Goal: Information Seeking & Learning: Learn about a topic

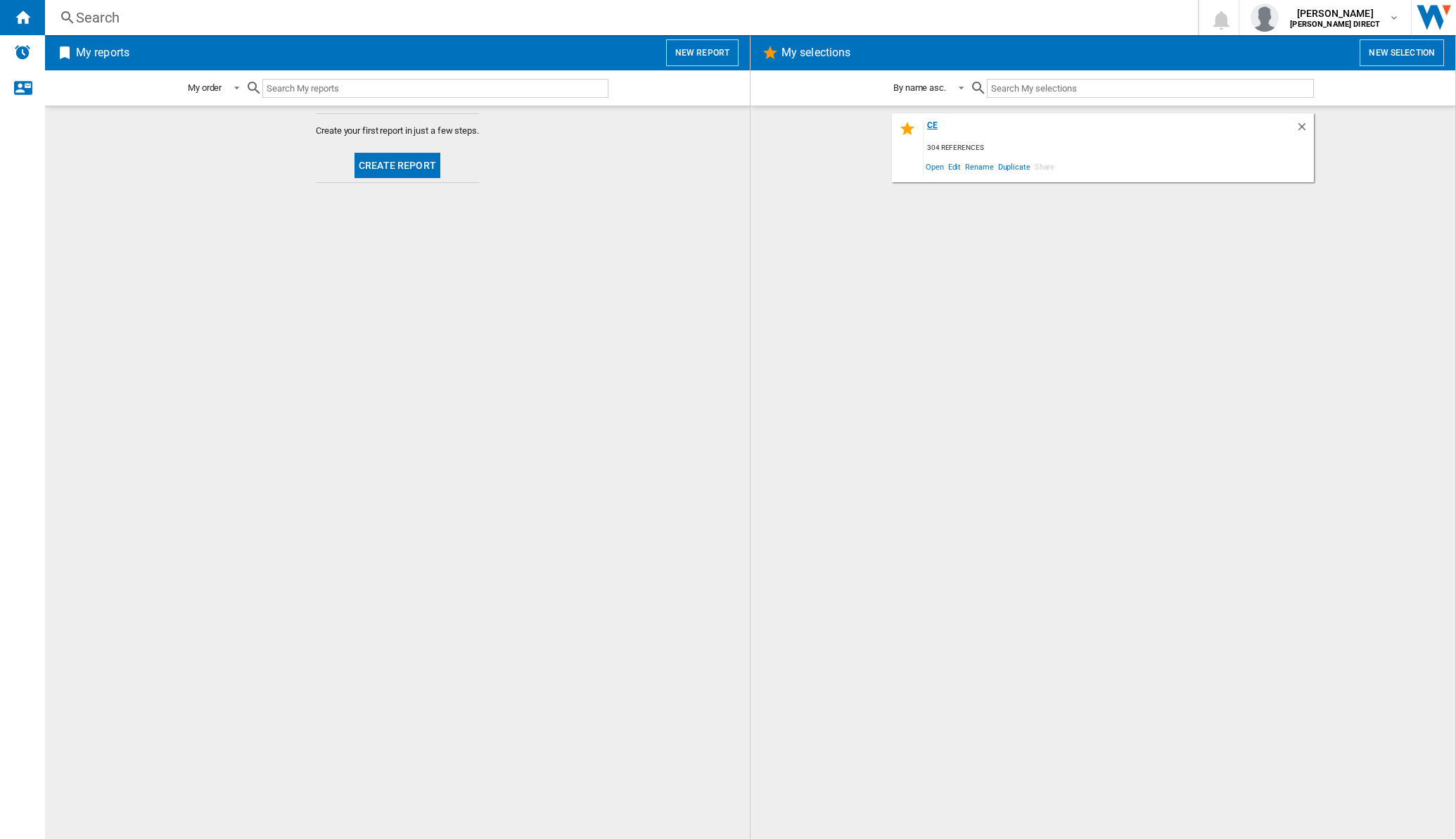
click at [927, 126] on div "ce" at bounding box center [1110, 130] width 373 height 19
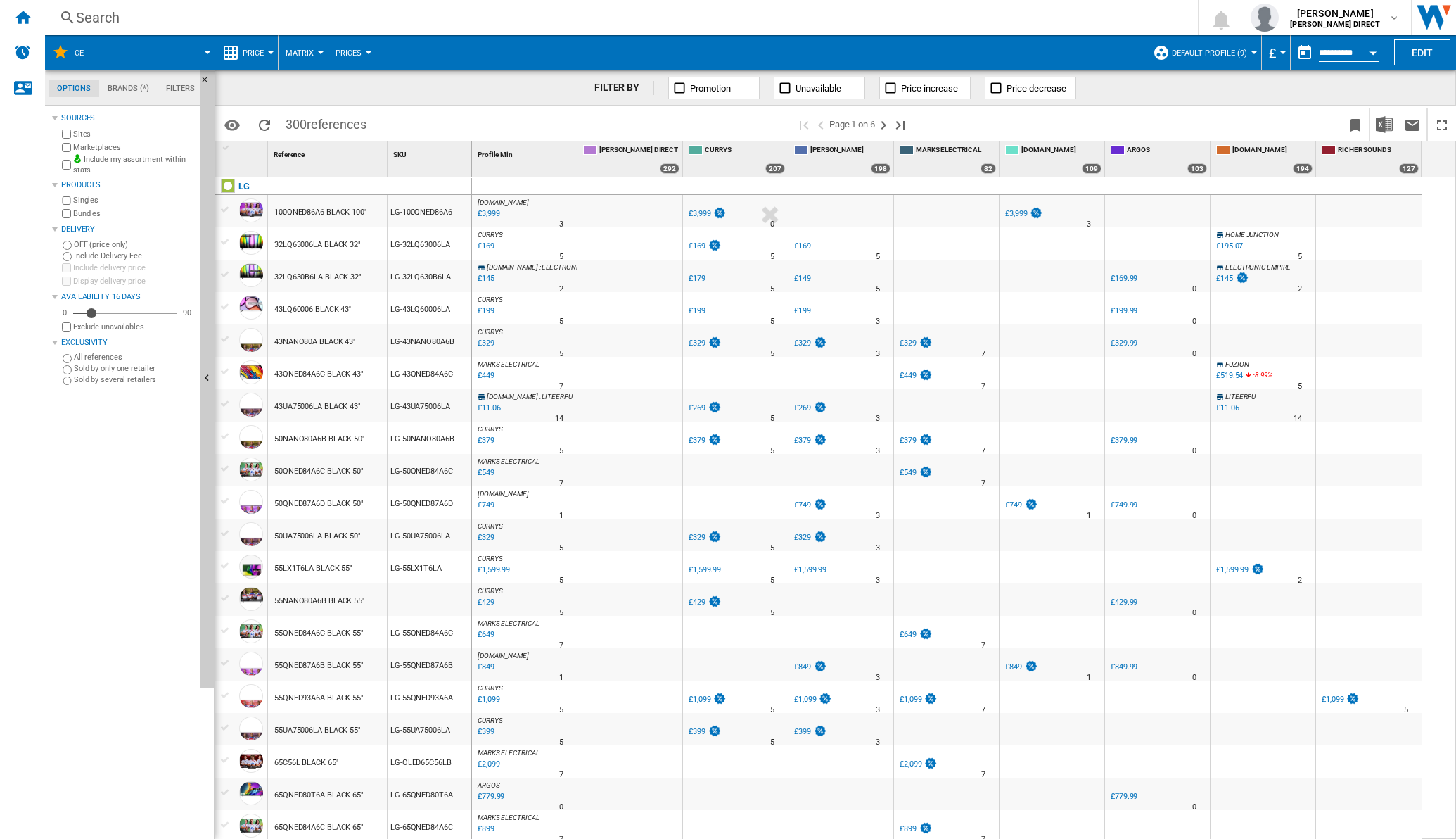
click at [313, 57] on button "Matrix" at bounding box center [304, 52] width 35 height 35
click at [317, 117] on md-backdrop at bounding box center [728, 419] width 1456 height 839
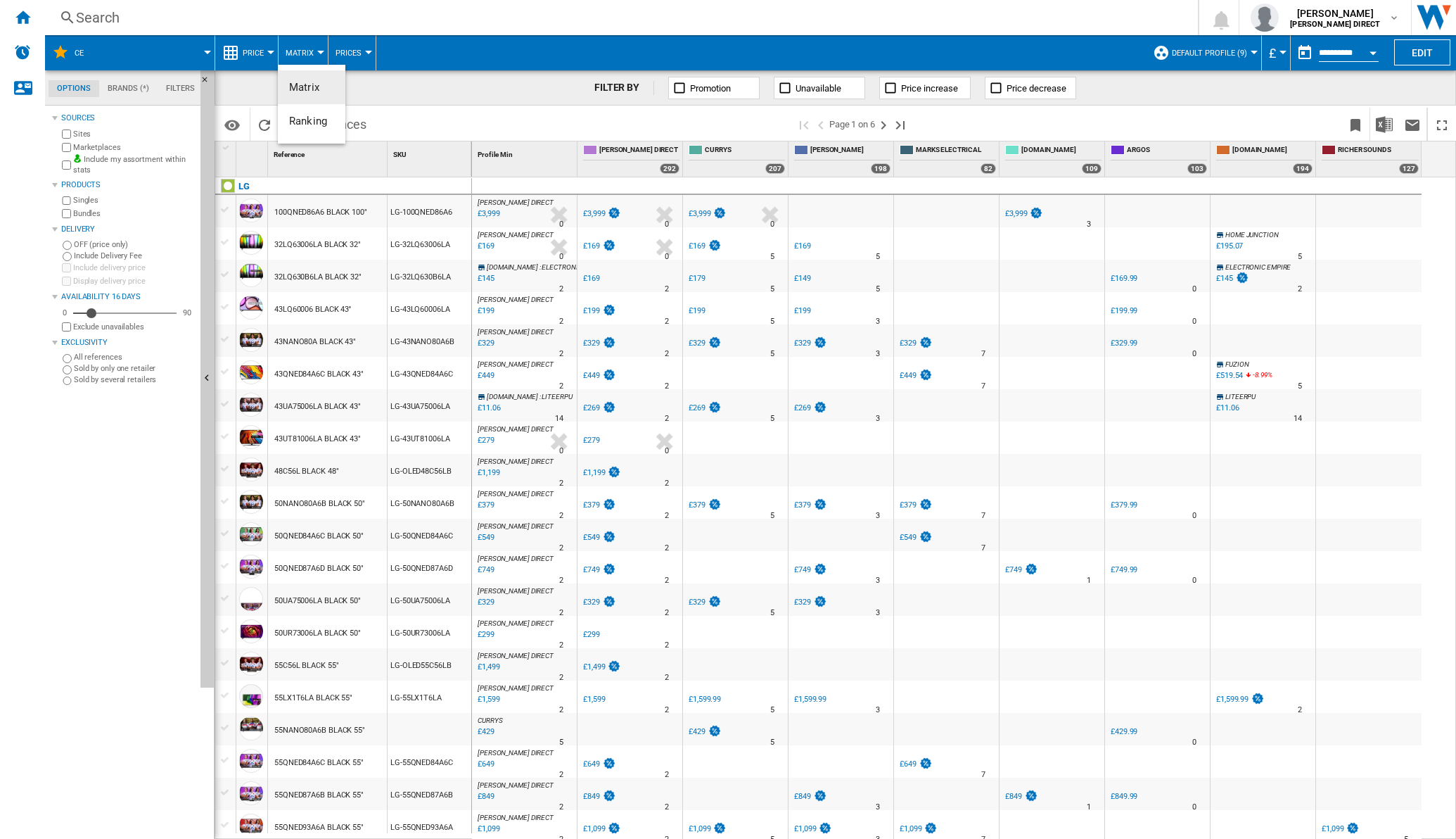
click at [317, 52] on md-backdrop at bounding box center [728, 419] width 1456 height 839
click at [303, 45] on button "Matrix" at bounding box center [304, 52] width 35 height 35
click at [300, 120] on span "Ranking" at bounding box center [308, 121] width 38 height 12
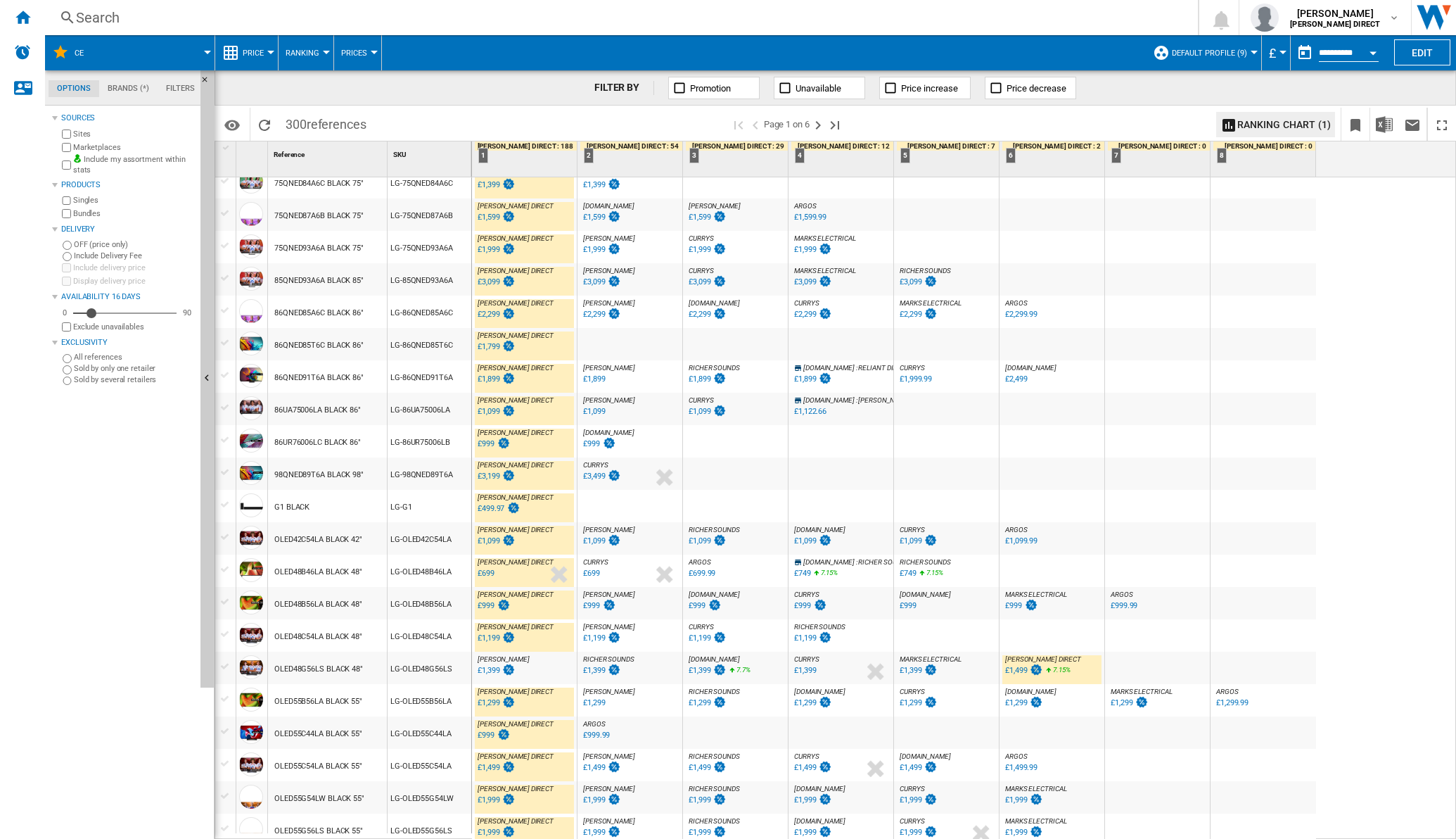
scroll to position [971, 0]
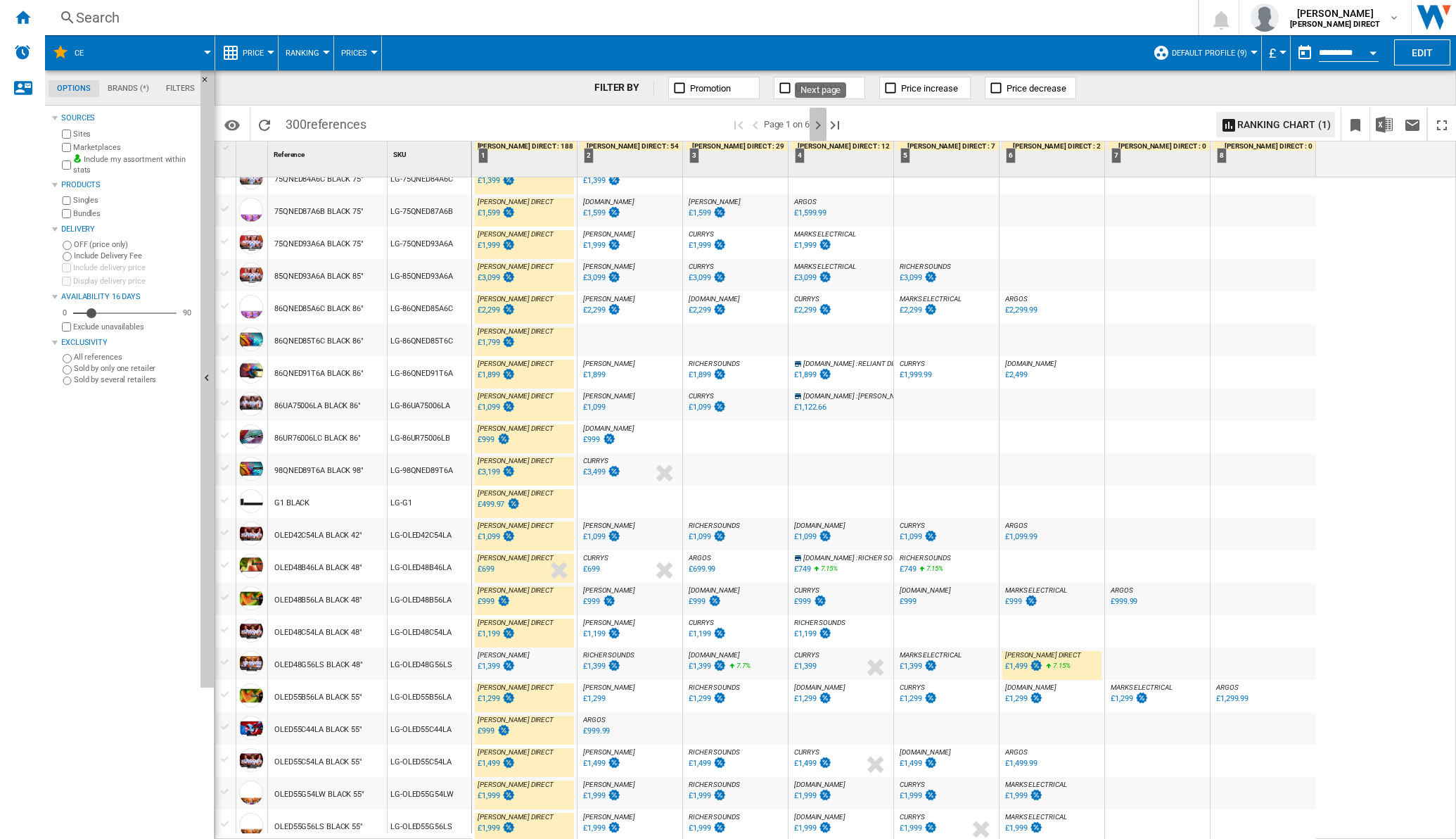
click at [816, 131] on ng-md-icon "Next page" at bounding box center [818, 125] width 17 height 17
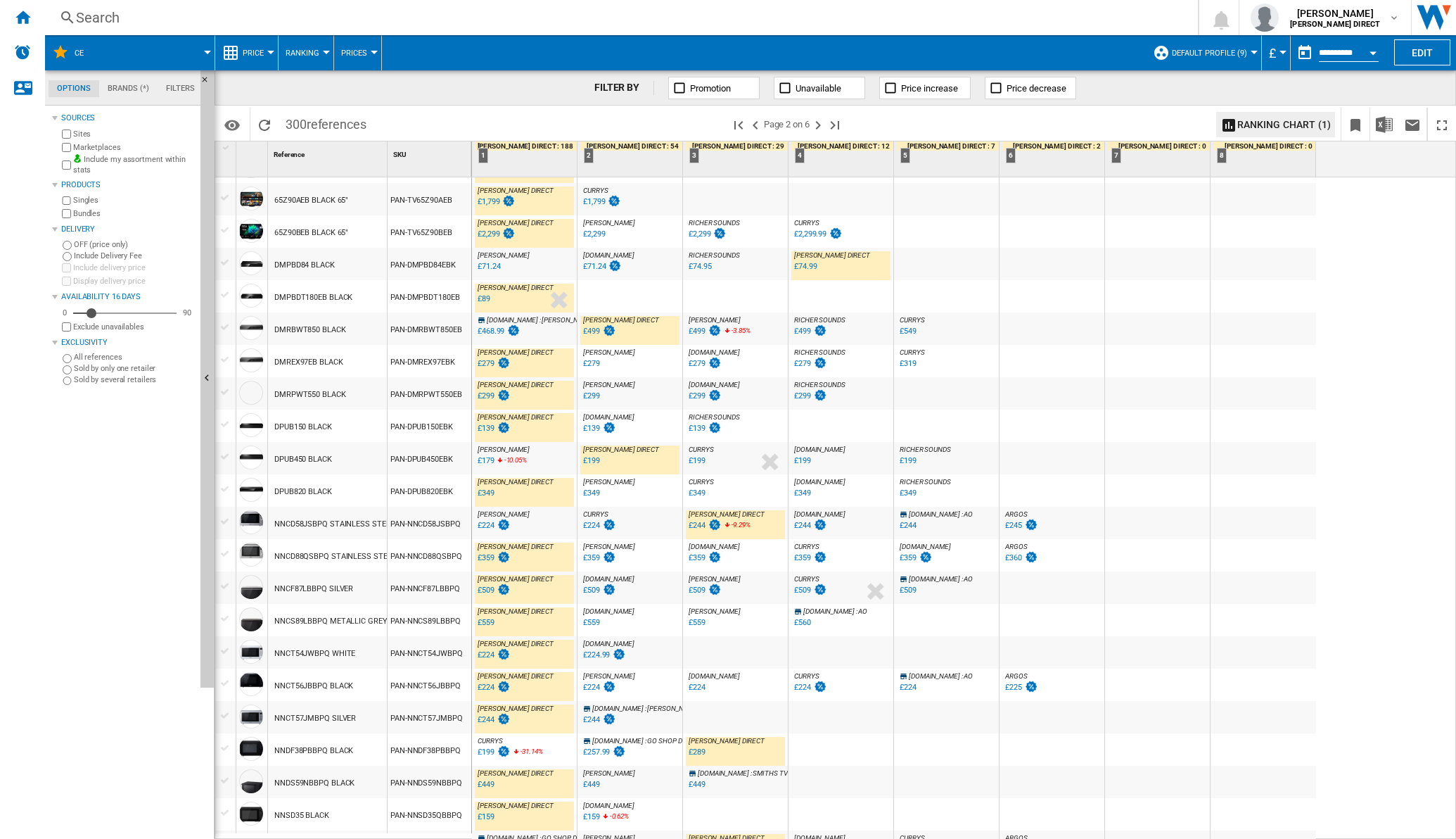
click at [482, 457] on div "£179" at bounding box center [486, 460] width 17 height 9
click at [482, 752] on div "£199" at bounding box center [486, 752] width 17 height 9
click at [483, 748] on div "£199" at bounding box center [486, 752] width 17 height 9
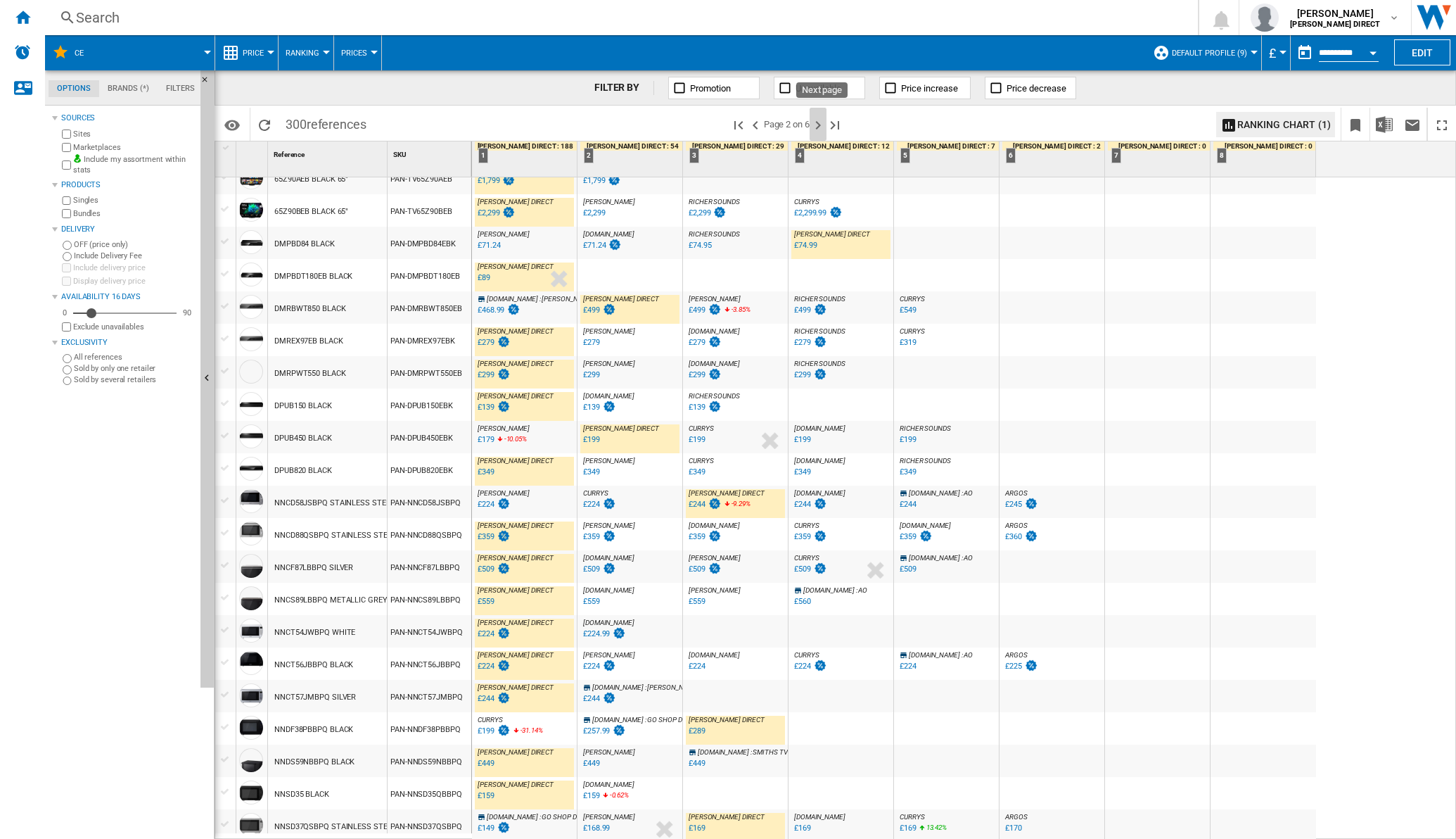
drag, startPoint x: 821, startPoint y: 125, endPoint x: 834, endPoint y: 71, distance: 55.5
click at [822, 125] on ng-md-icon "Next page" at bounding box center [818, 125] width 17 height 17
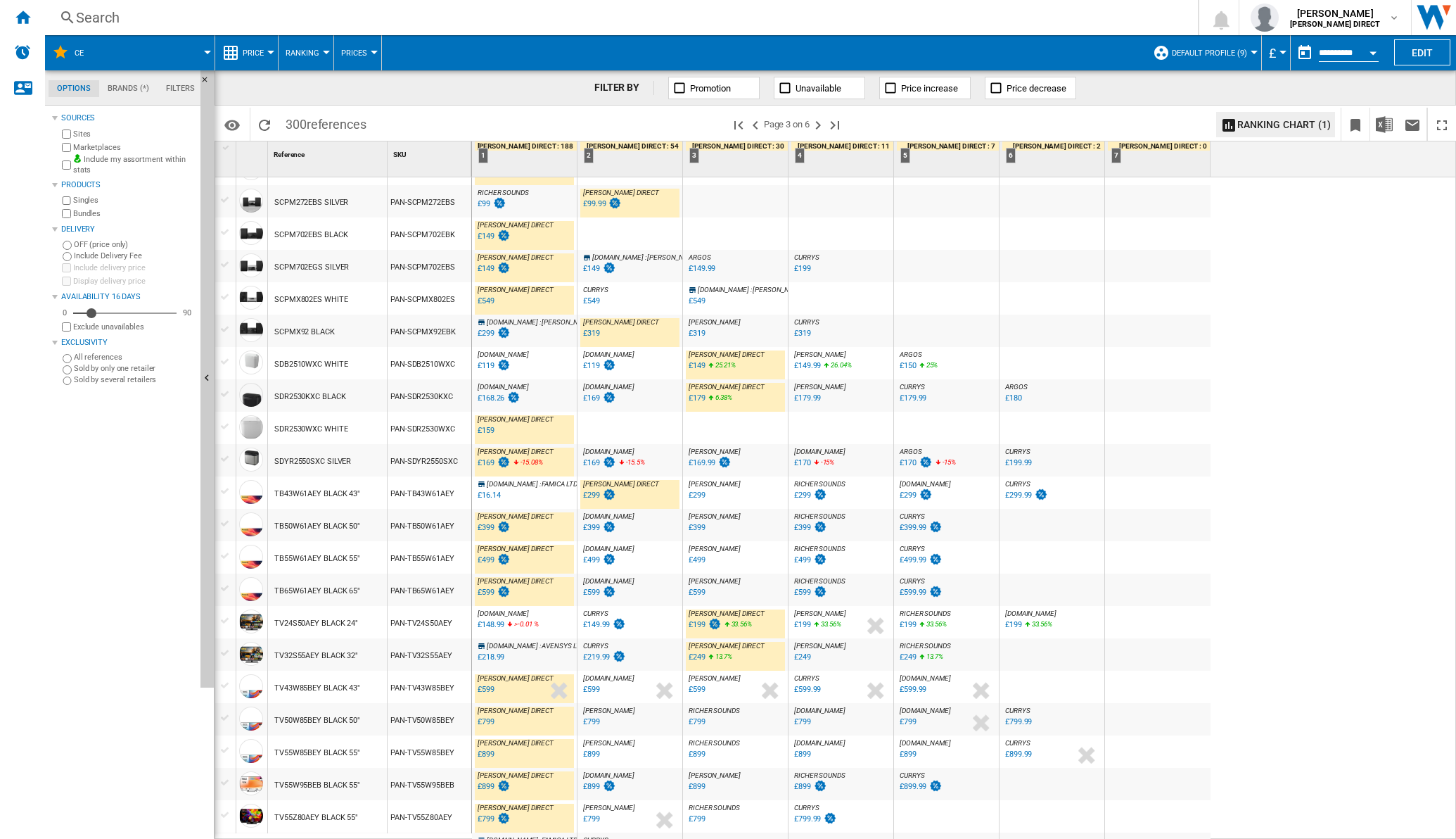
scroll to position [614, 0]
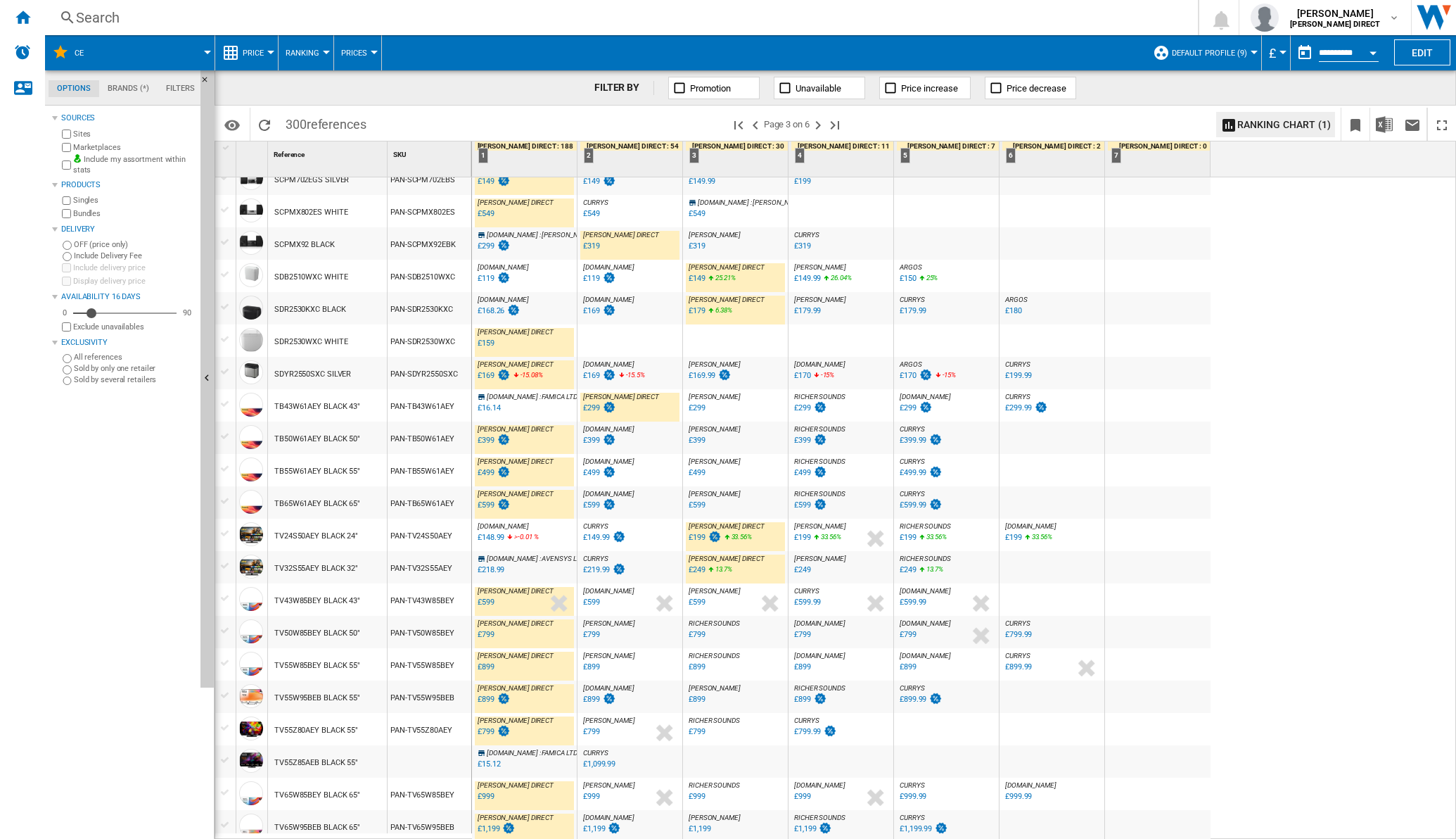
click at [589, 535] on div "£149.99" at bounding box center [596, 536] width 27 height 9
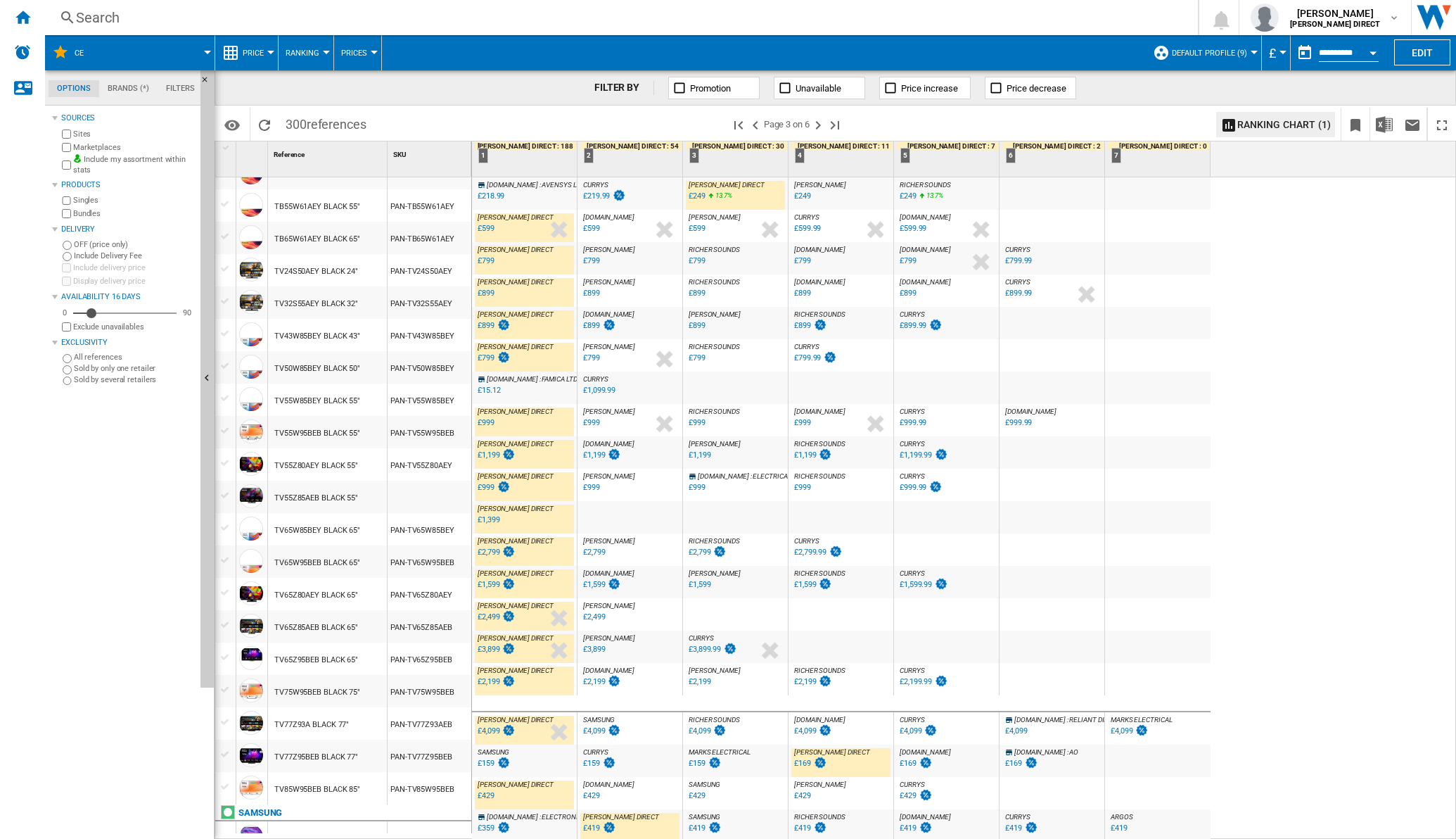
scroll to position [989, 0]
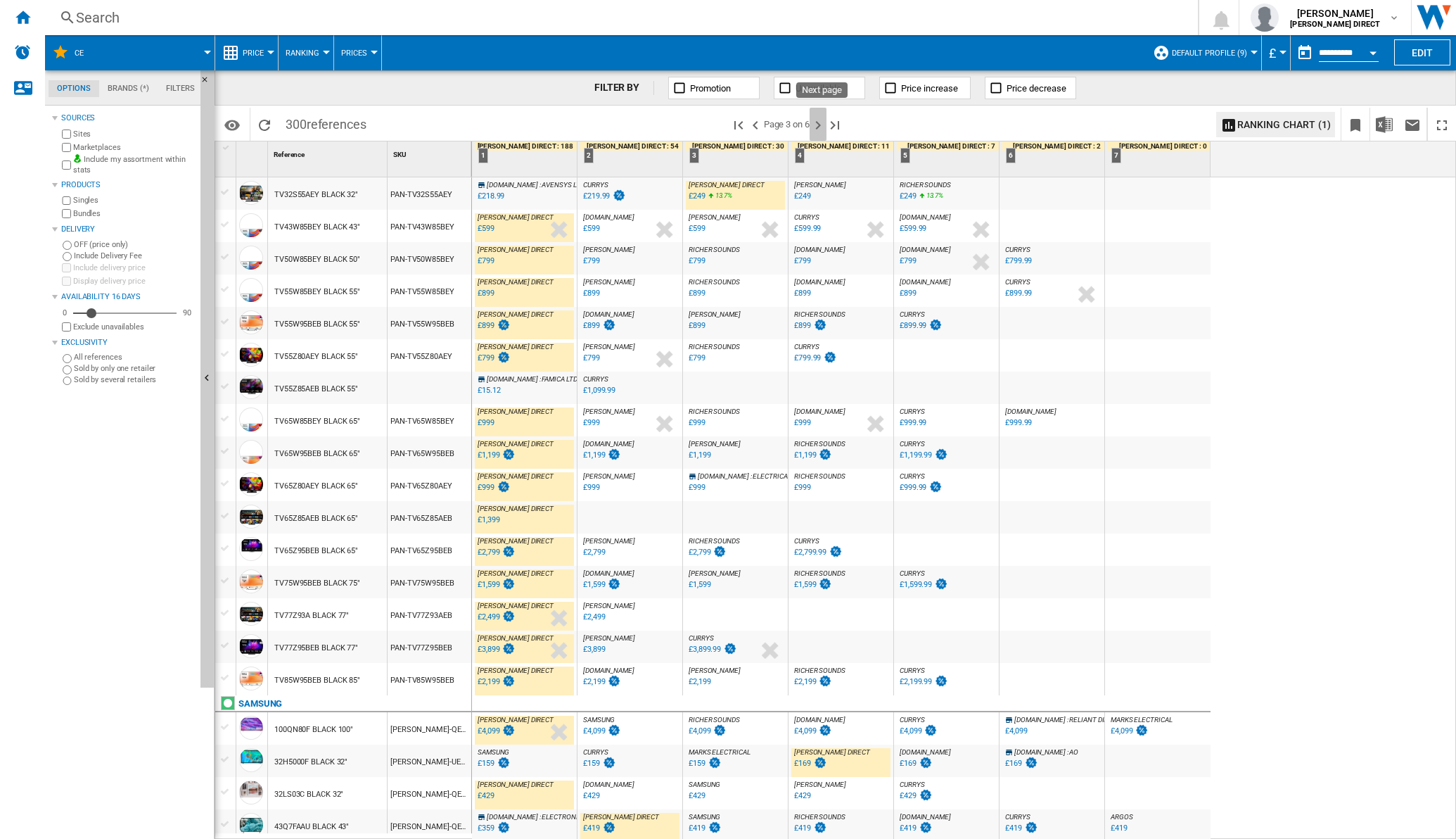
click at [817, 121] on ng-md-icon "Next page" at bounding box center [818, 125] width 17 height 17
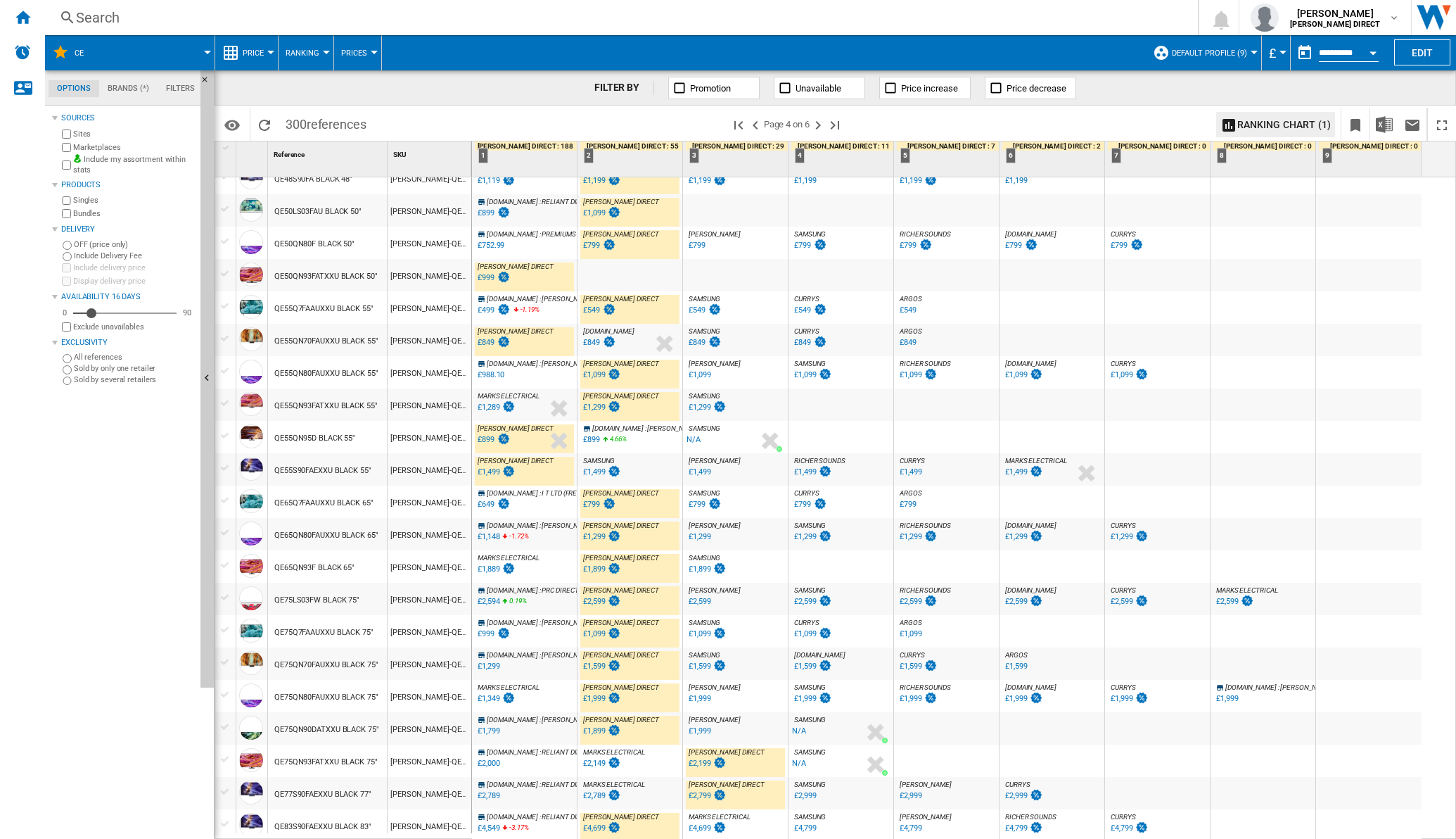
scroll to position [976, 0]
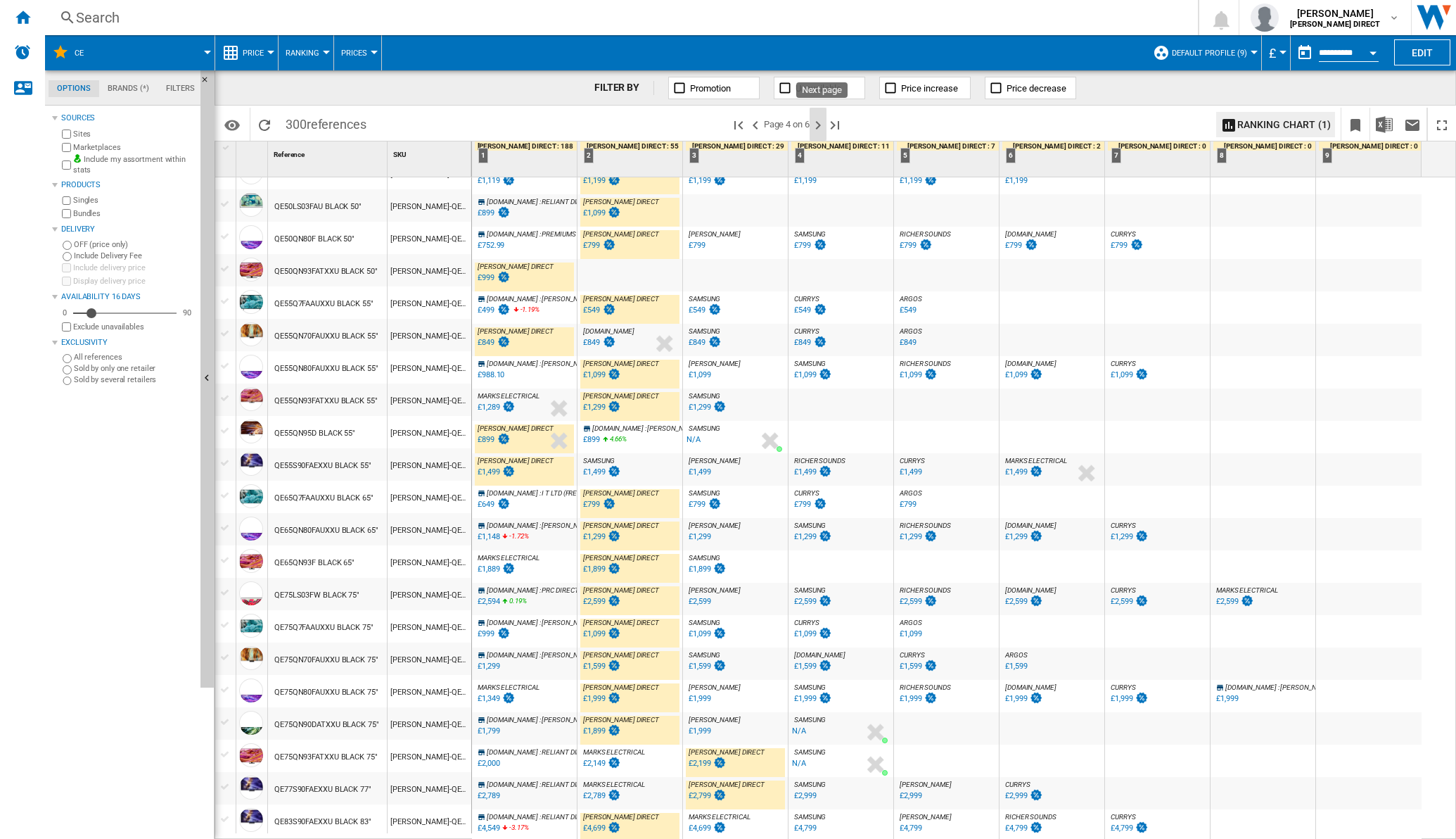
click at [820, 126] on ng-md-icon "Next page" at bounding box center [818, 125] width 17 height 17
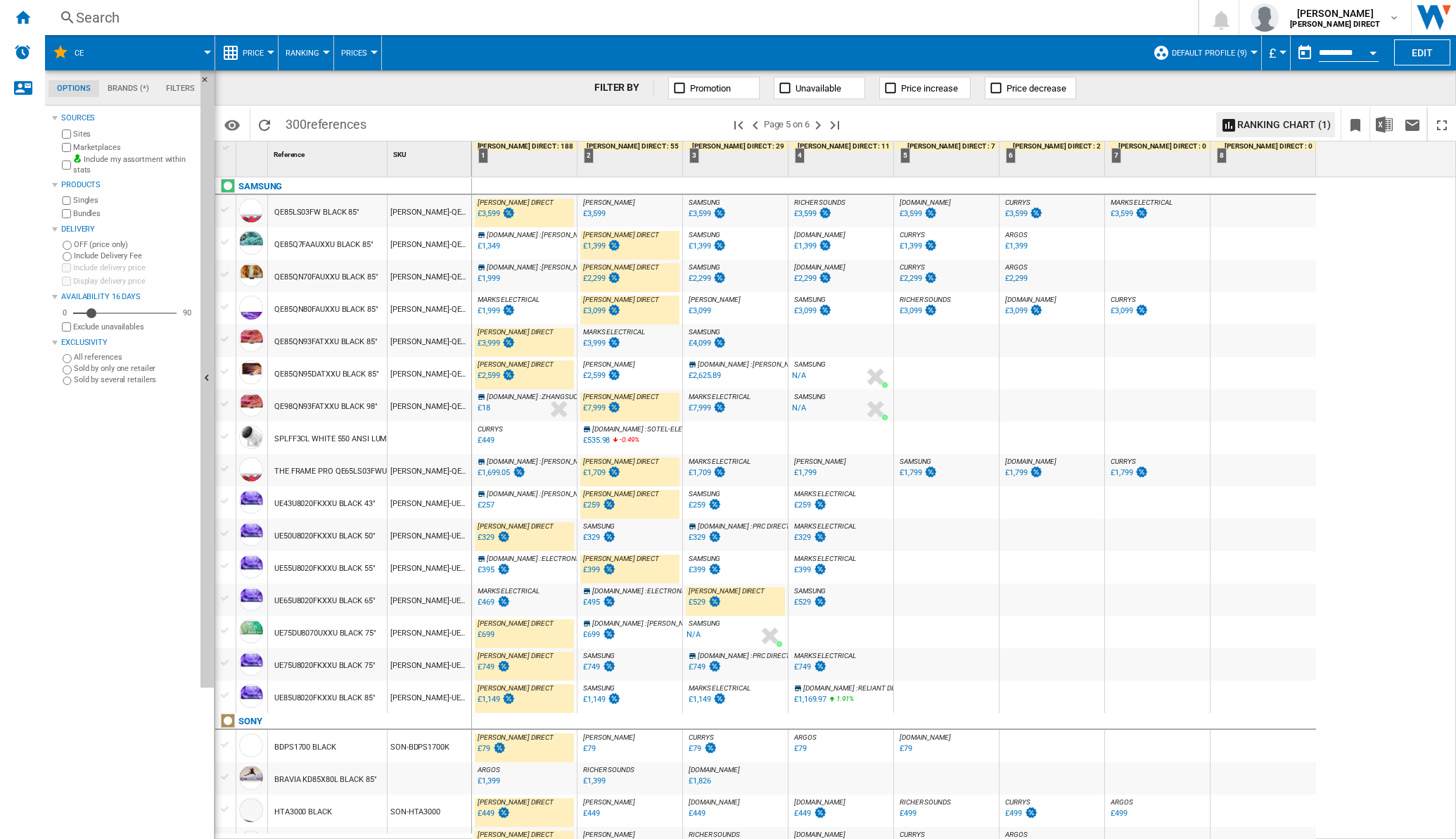
click at [493, 308] on div "£1,999" at bounding box center [488, 310] width 22 height 9
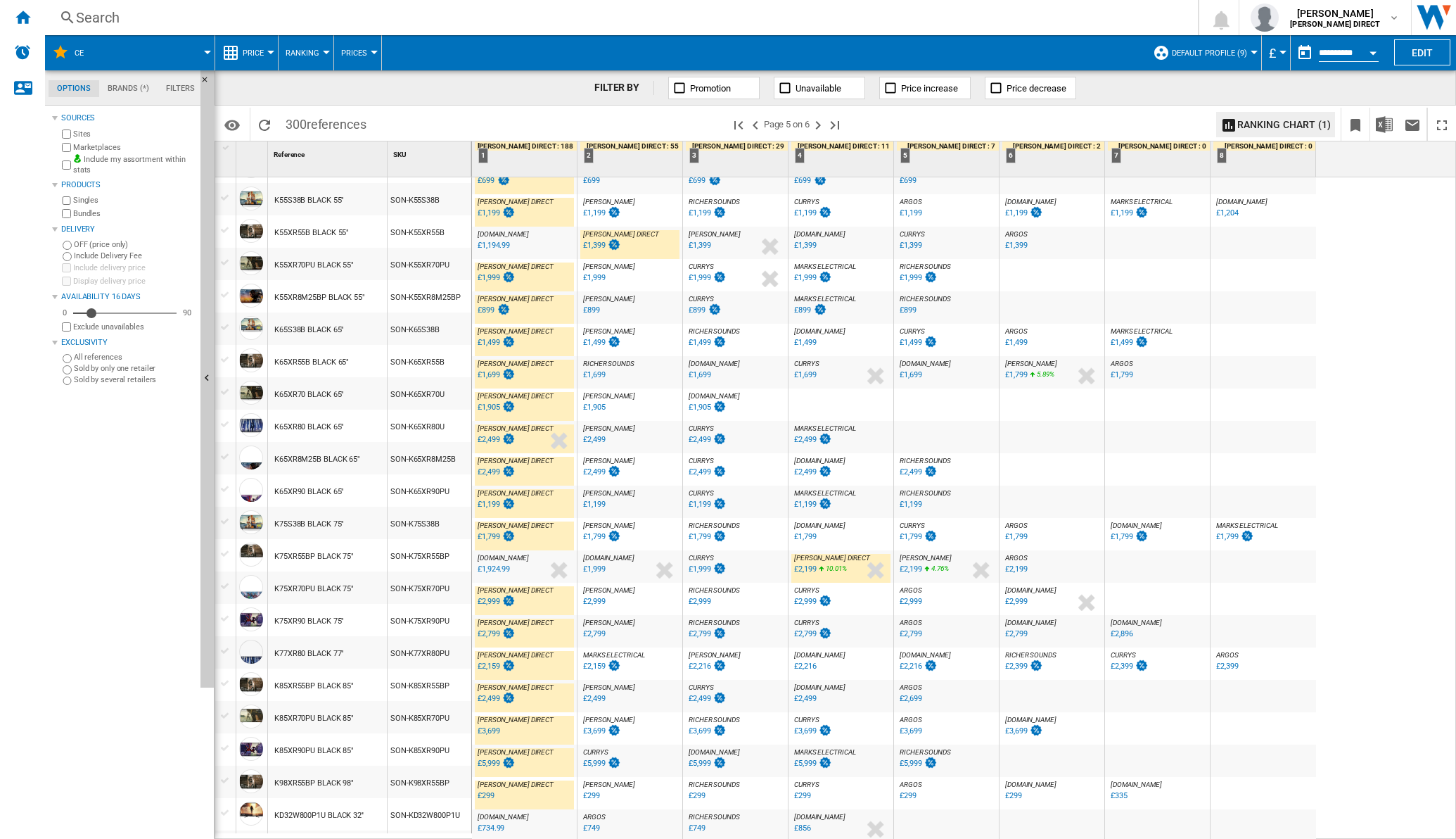
scroll to position [989, 0]
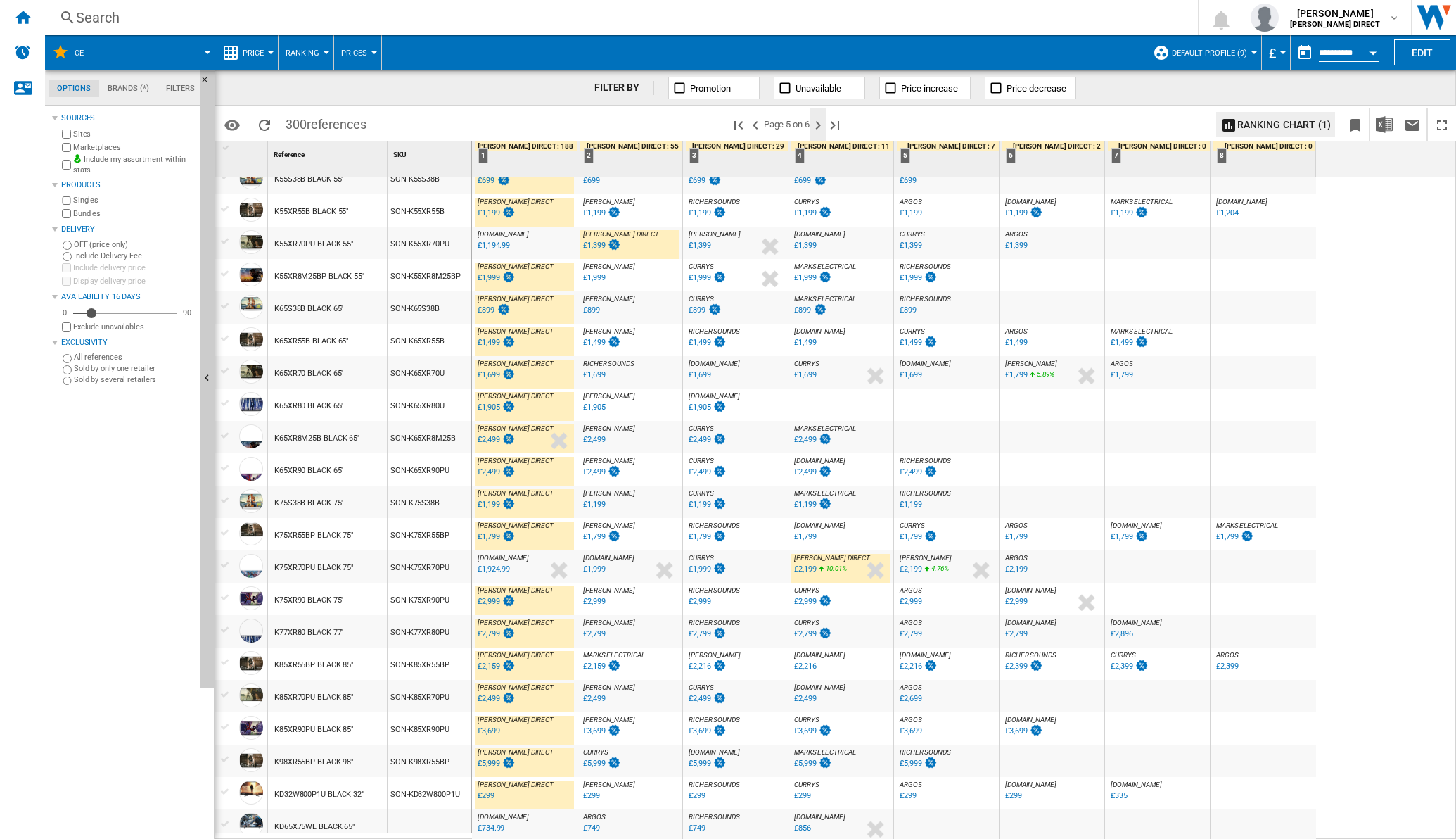
click at [821, 126] on ng-md-icon "Next page" at bounding box center [818, 125] width 17 height 17
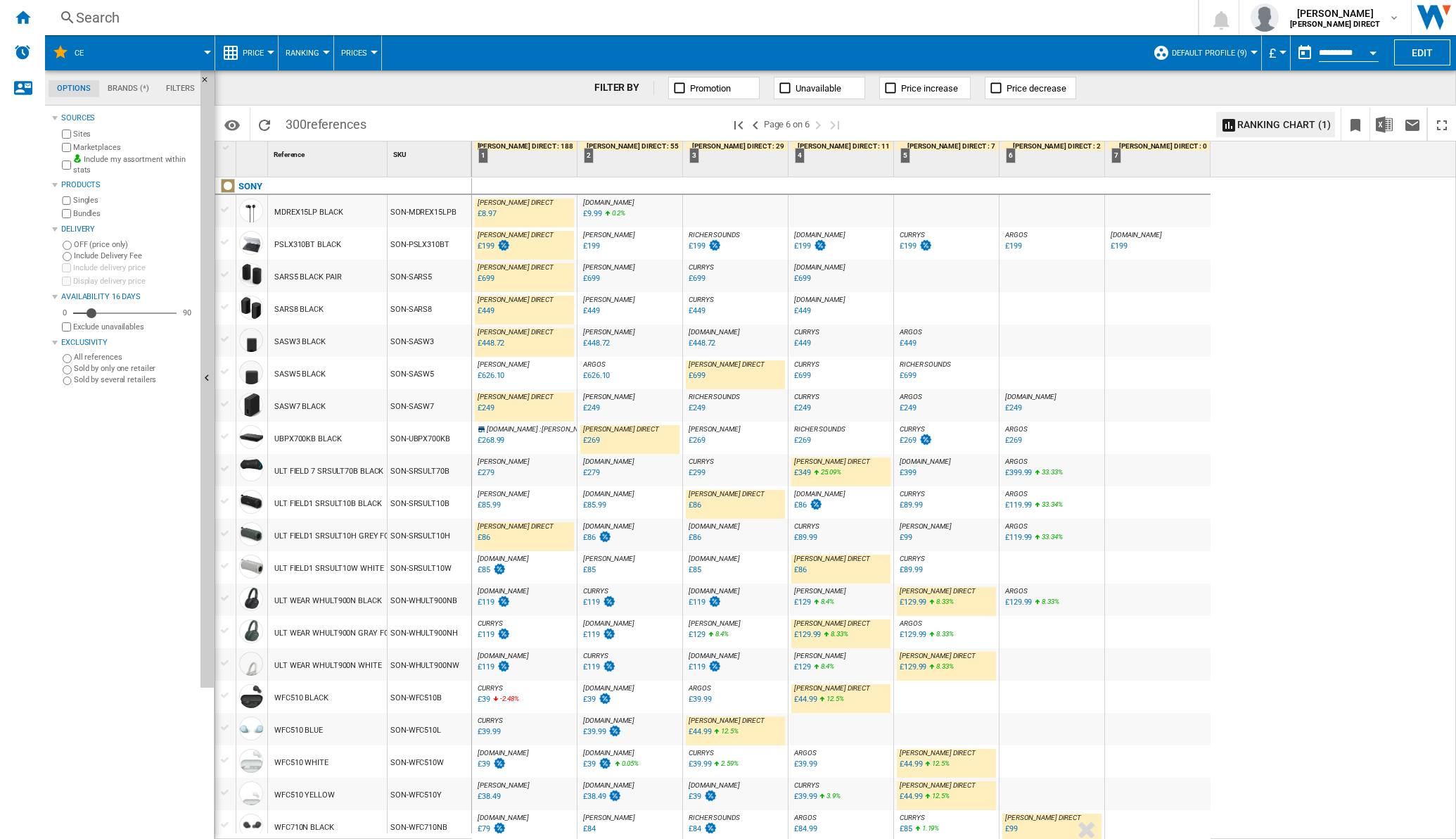
click at [587, 601] on div "£119" at bounding box center [591, 601] width 17 height 9
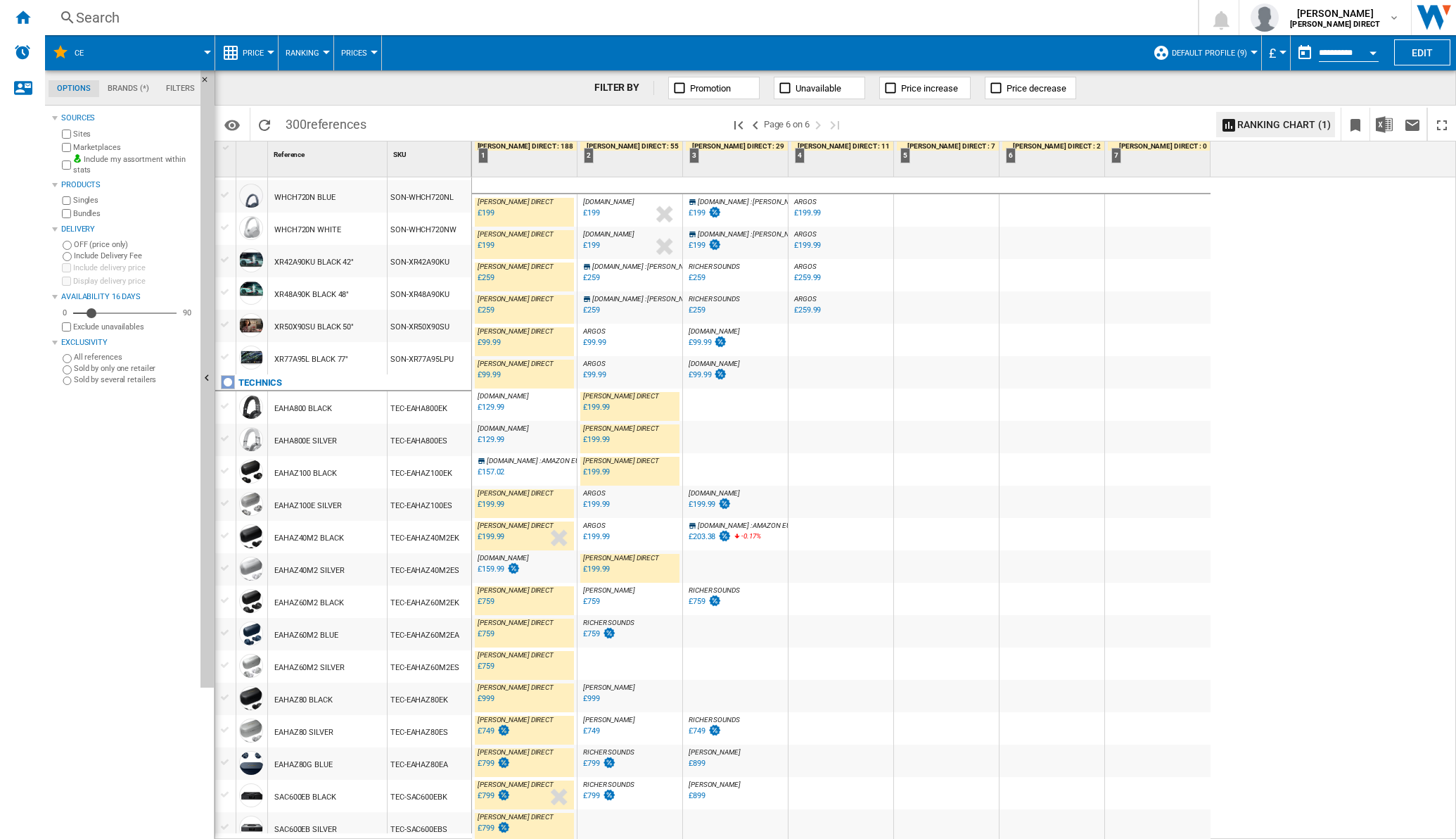
scroll to position [989, 0]
